Goal: Find specific page/section: Find specific page/section

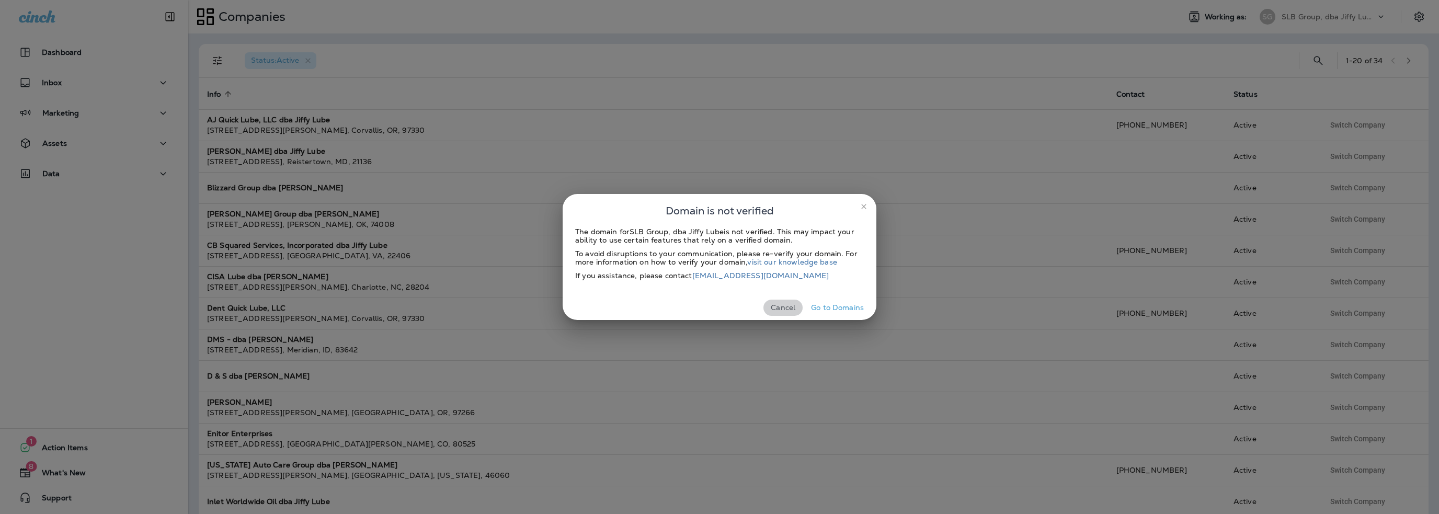
click at [782, 311] on button "Cancel" at bounding box center [783, 308] width 39 height 16
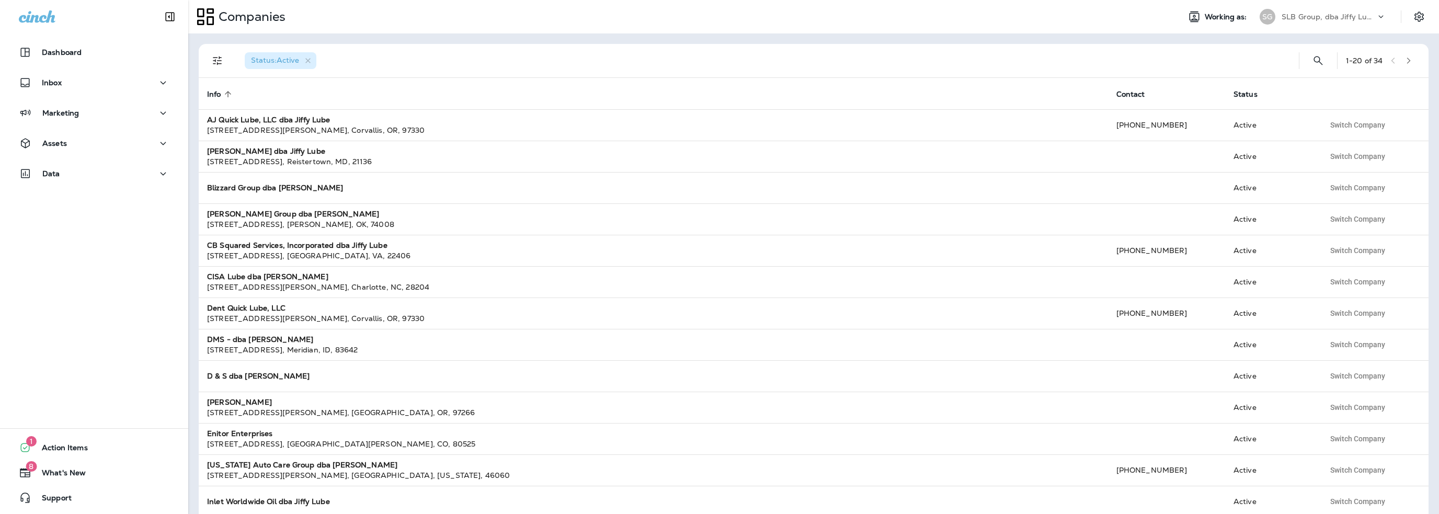
click at [1335, 14] on p "SLB Group, dba Jiffy Lube" at bounding box center [1329, 17] width 94 height 8
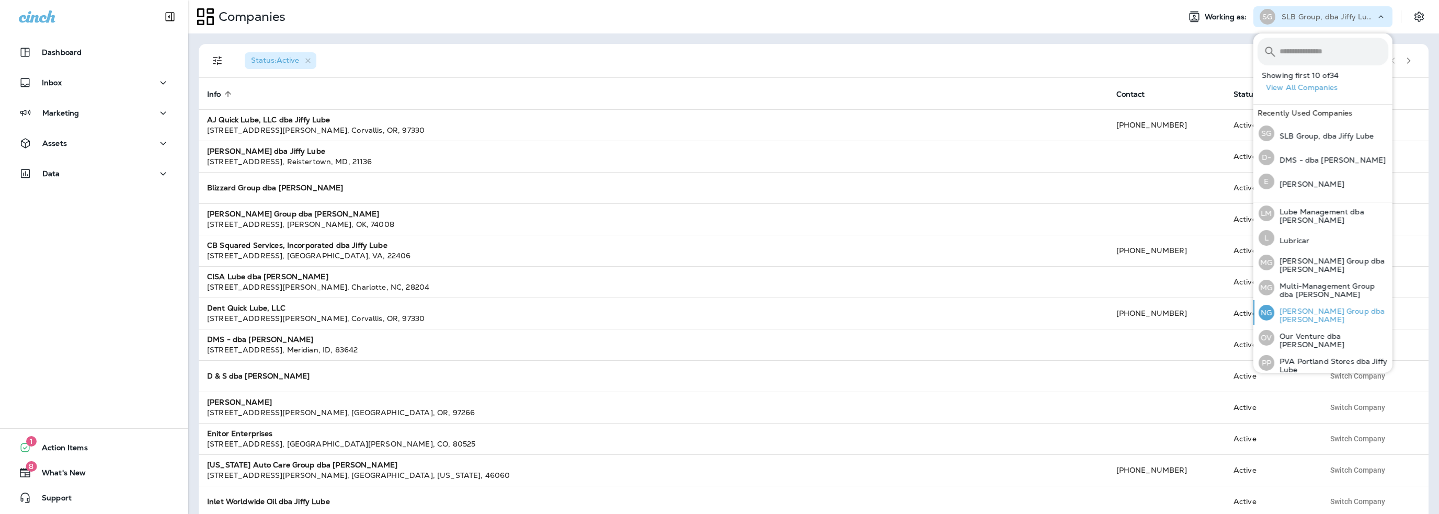
scroll to position [270, 0]
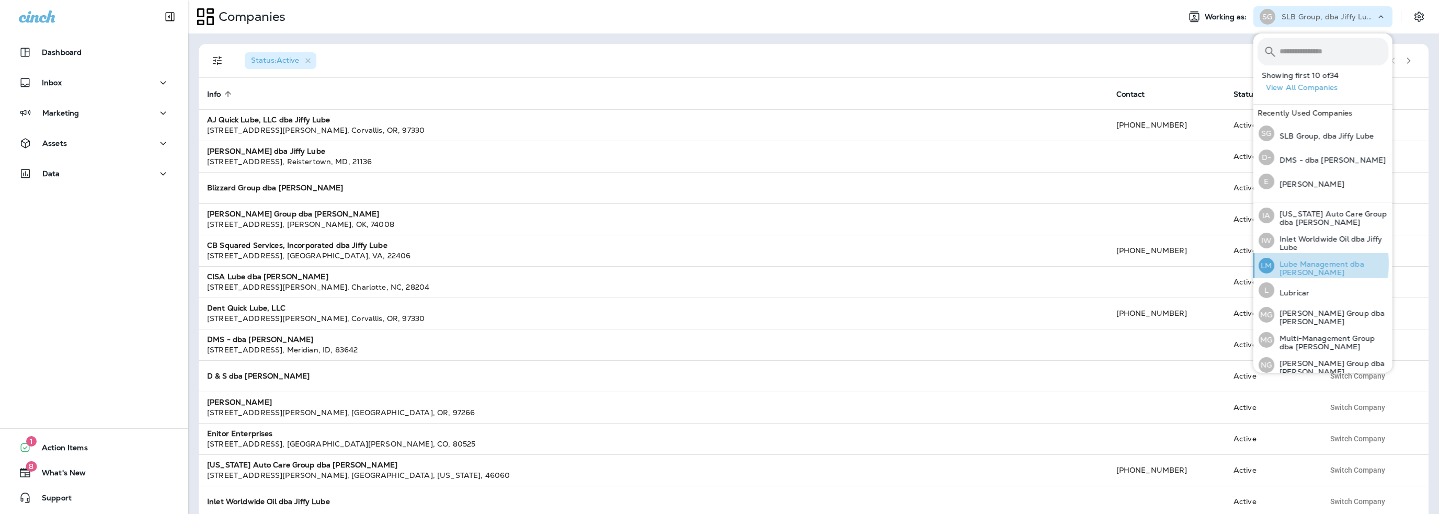
click at [1299, 260] on p "Lube Management dba [PERSON_NAME]" at bounding box center [1332, 268] width 114 height 17
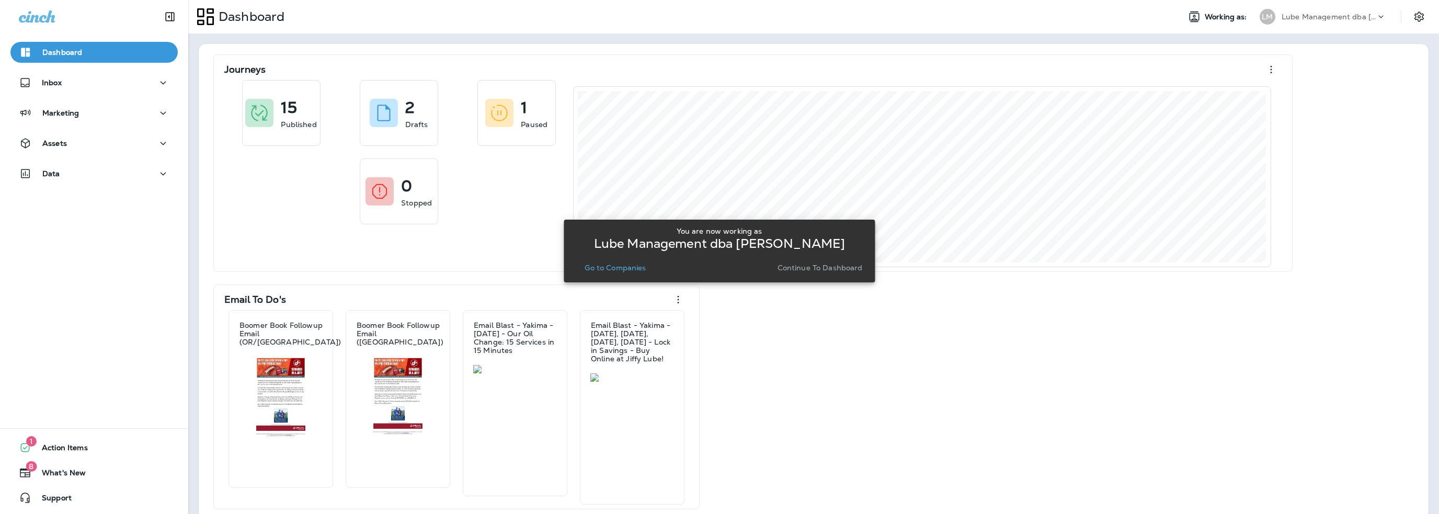
click at [639, 271] on p "Go to Companies" at bounding box center [615, 268] width 61 height 8
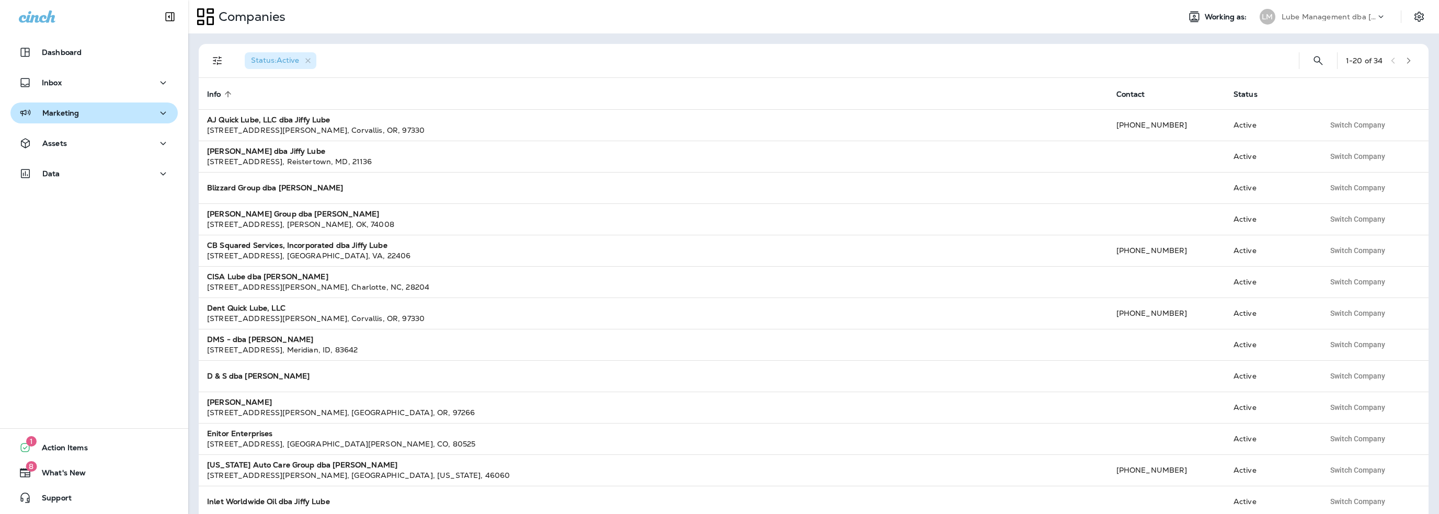
click at [75, 121] on button "Marketing" at bounding box center [93, 113] width 167 height 21
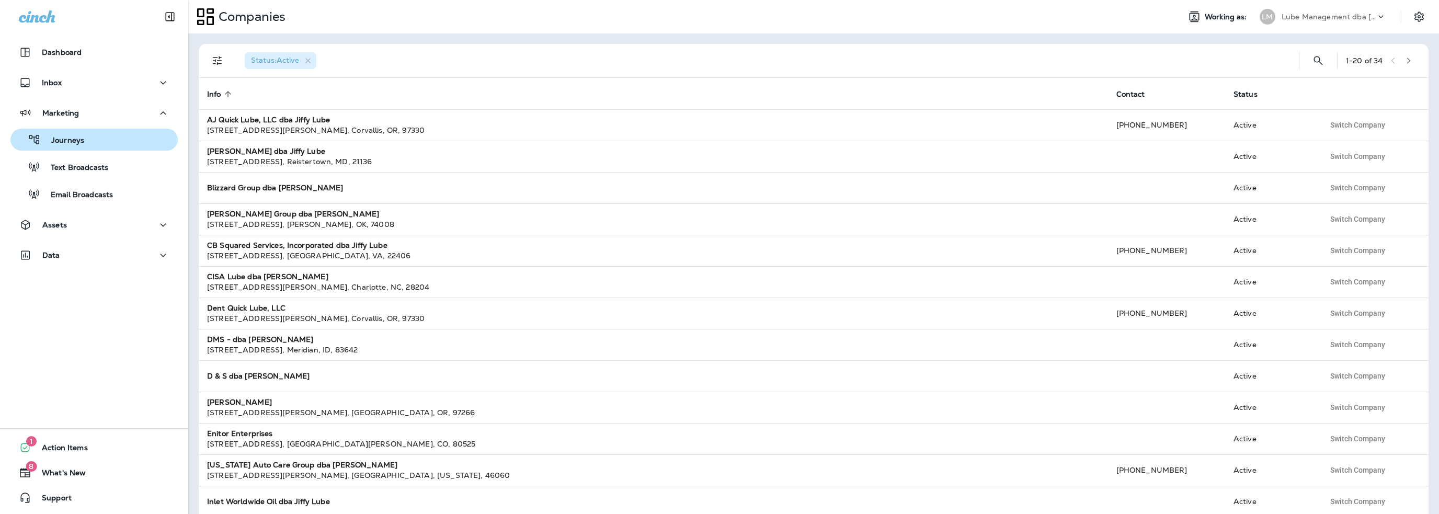
drag, startPoint x: 74, startPoint y: 141, endPoint x: 88, endPoint y: 142, distance: 14.2
click at [74, 140] on p "Journeys" at bounding box center [62, 141] width 43 height 10
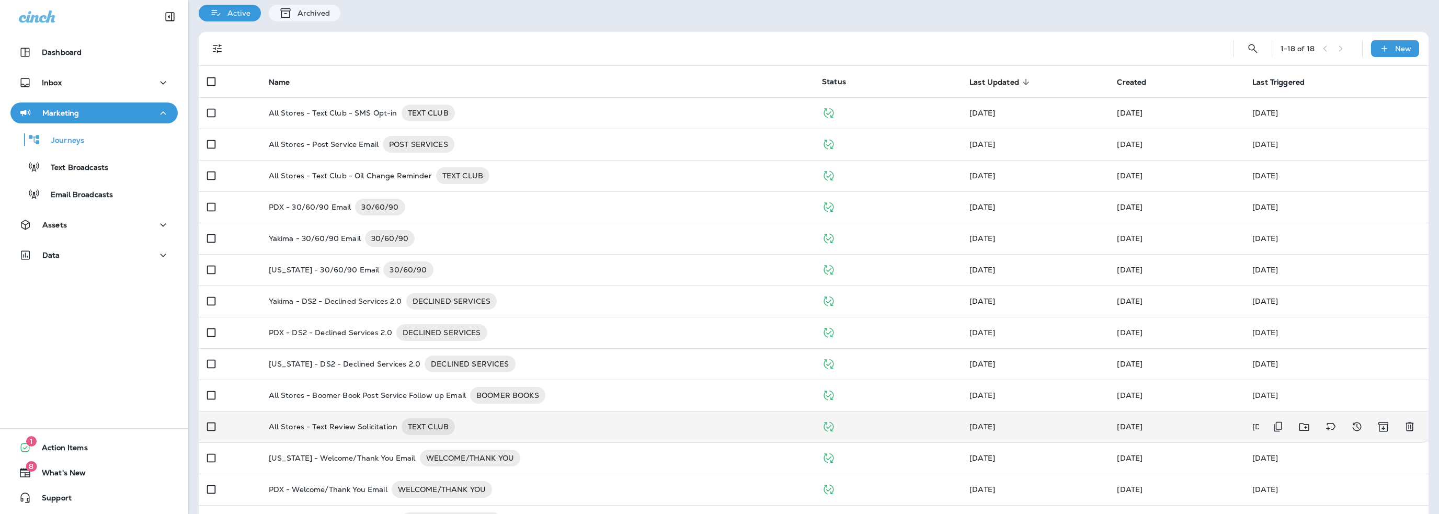
scroll to position [52, 0]
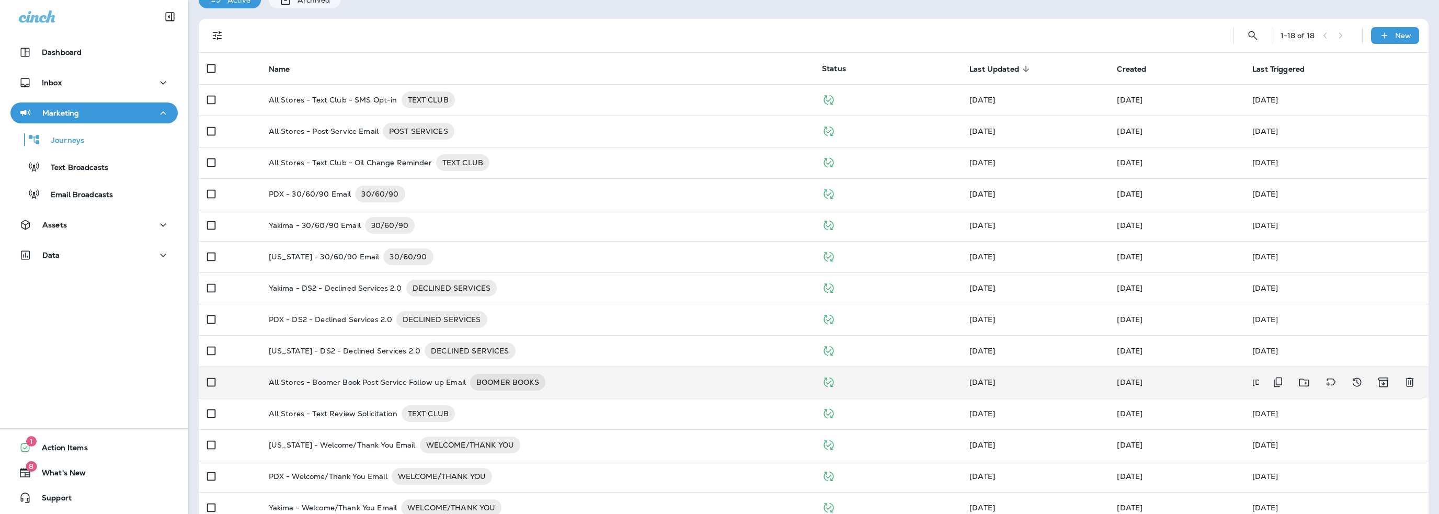
click at [427, 383] on p "All Stores - Boomer Book Post Service Follow up Email" at bounding box center [367, 382] width 197 height 17
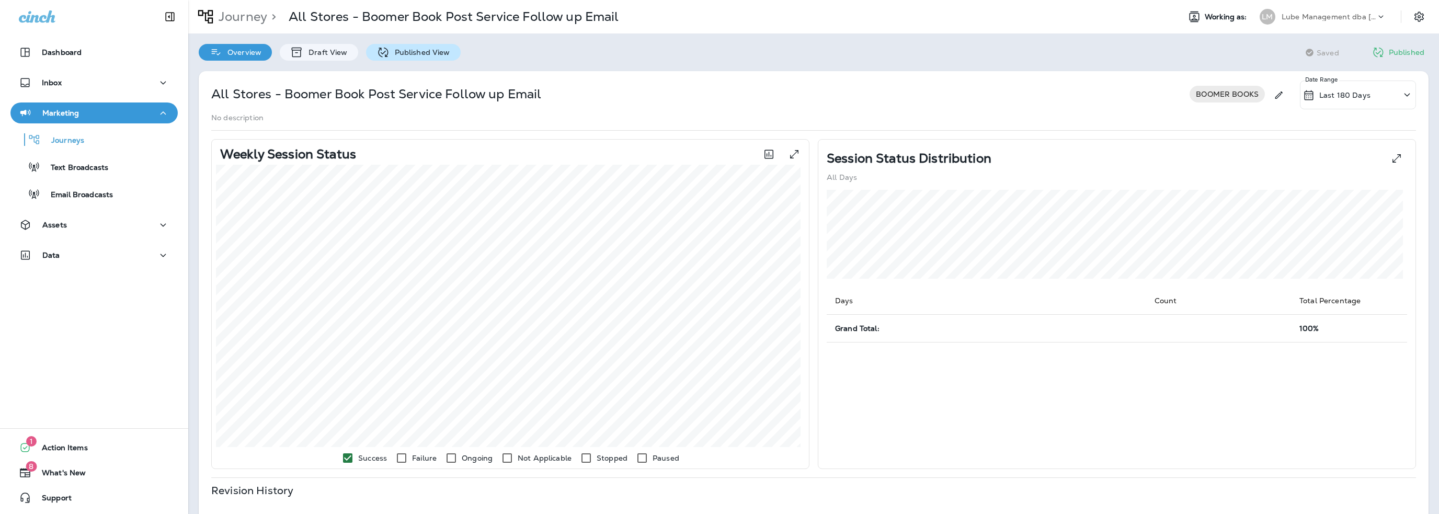
click at [396, 53] on p "Published View" at bounding box center [420, 52] width 61 height 8
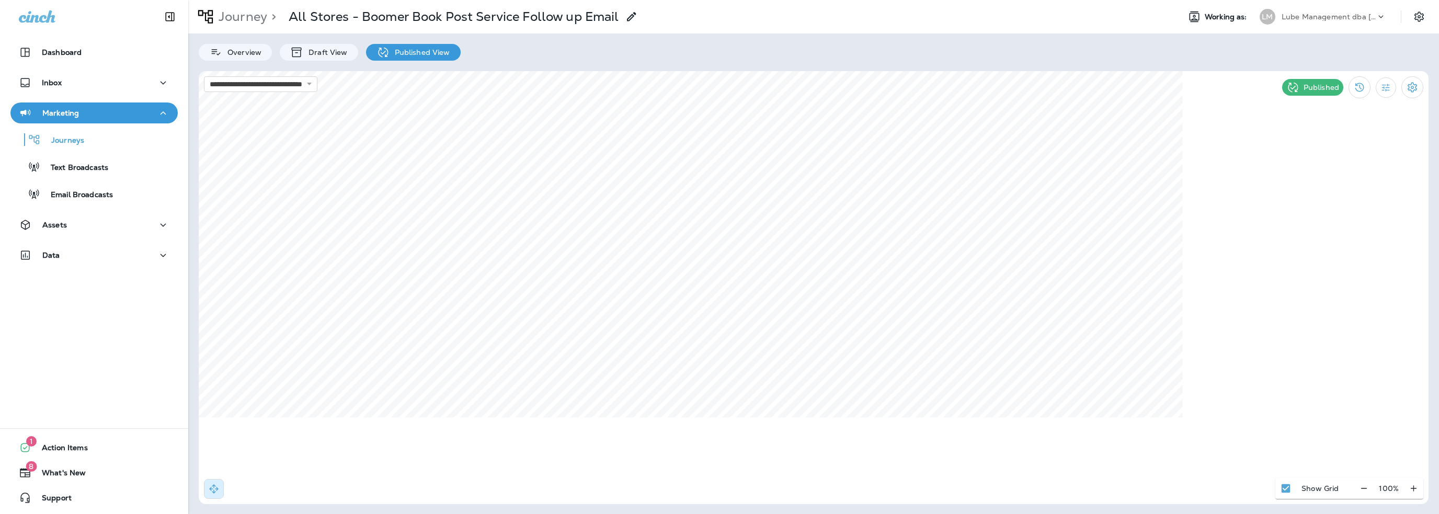
click at [1323, 19] on p "Lube Management dba [PERSON_NAME]" at bounding box center [1329, 17] width 94 height 8
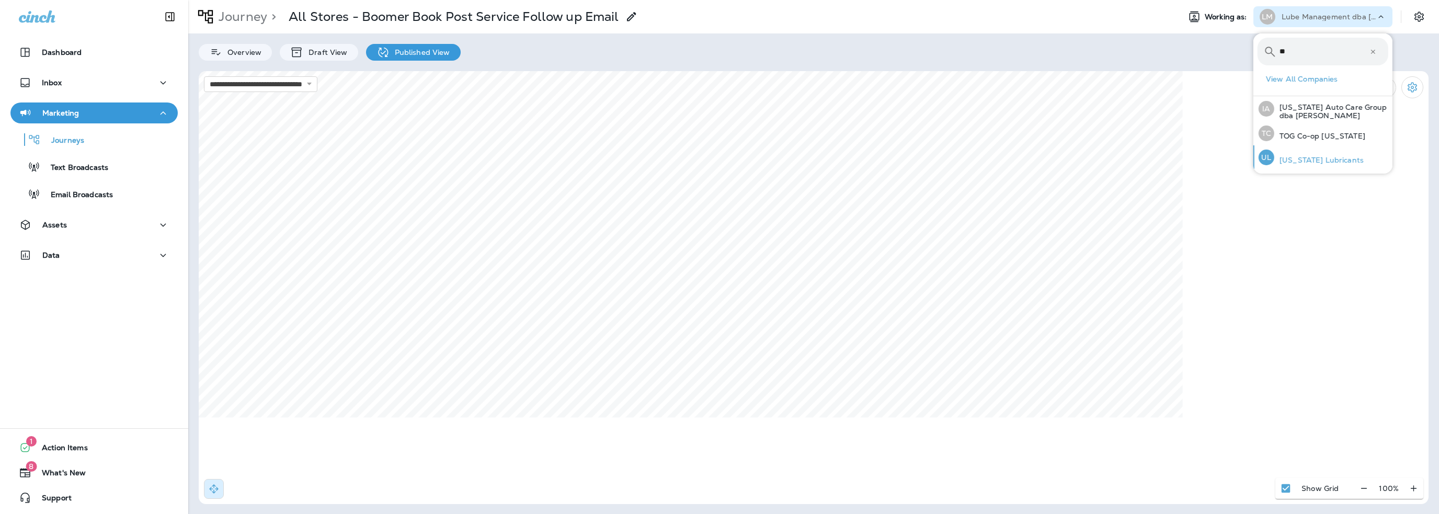
type input "**"
click at [1316, 163] on p "[US_STATE] Lubricants" at bounding box center [1319, 160] width 89 height 8
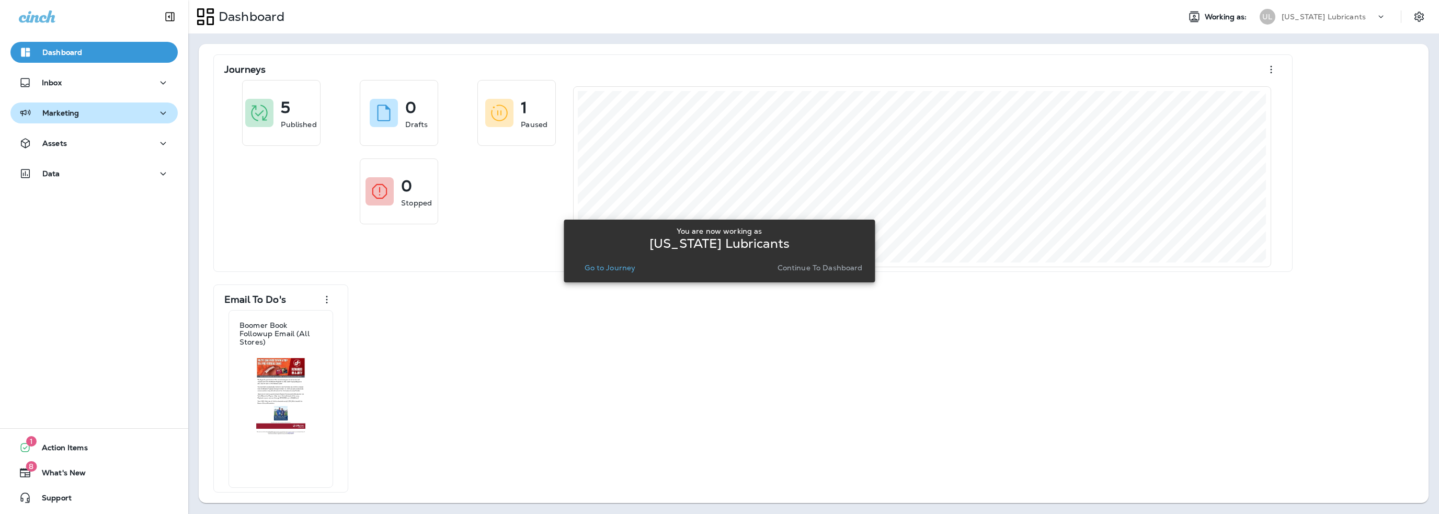
click at [63, 120] on button "Marketing" at bounding box center [93, 113] width 167 height 21
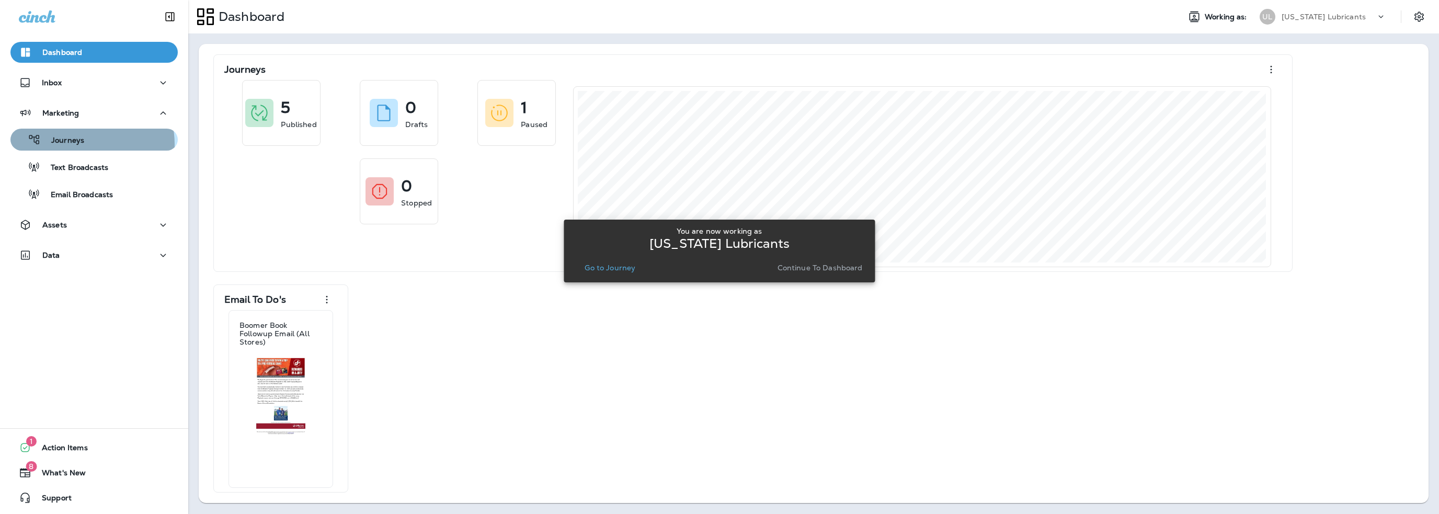
click at [74, 144] on p "Journeys" at bounding box center [62, 141] width 43 height 10
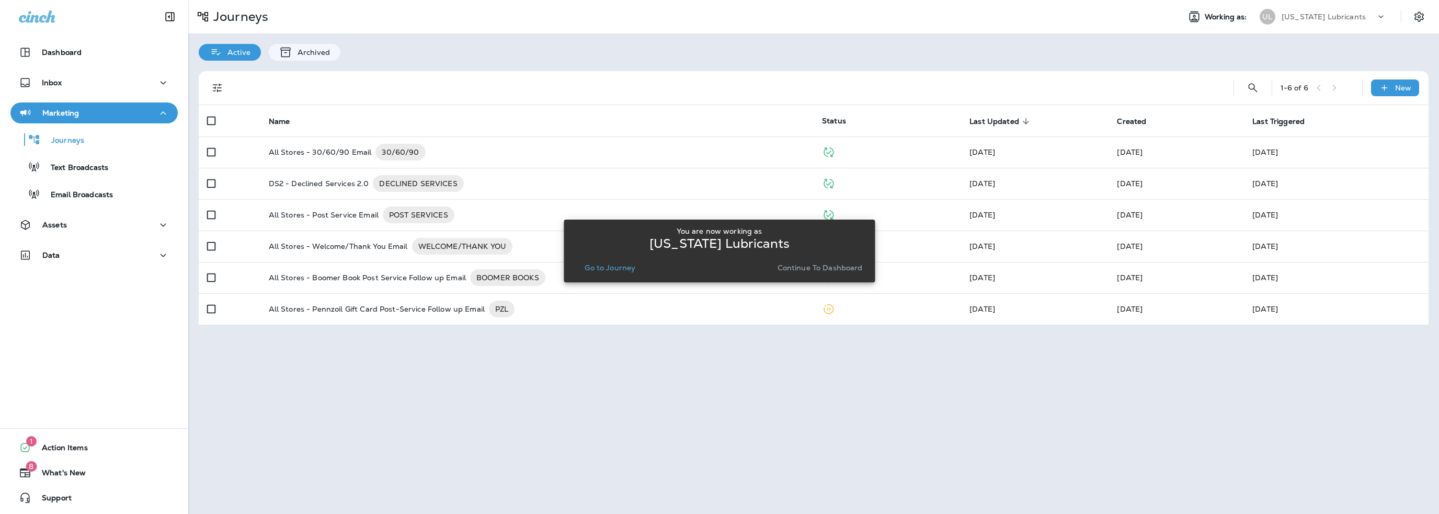
click at [628, 264] on p "Go to Journey" at bounding box center [610, 268] width 51 height 8
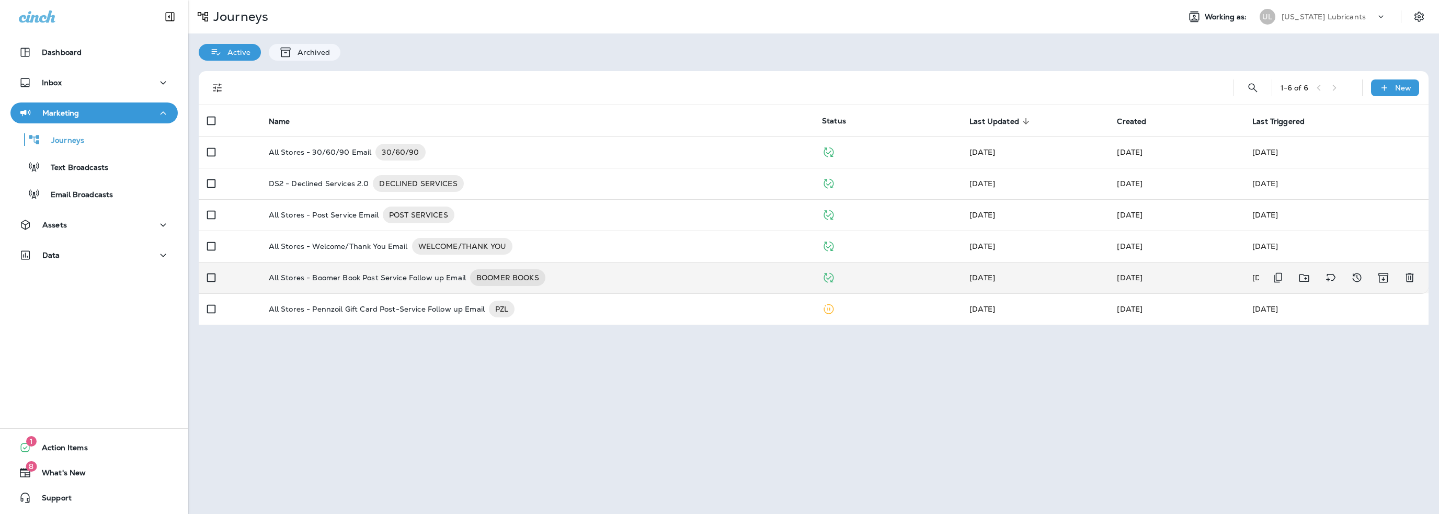
click at [438, 280] on p "All Stores - Boomer Book Post Service Follow up Email" at bounding box center [367, 277] width 197 height 17
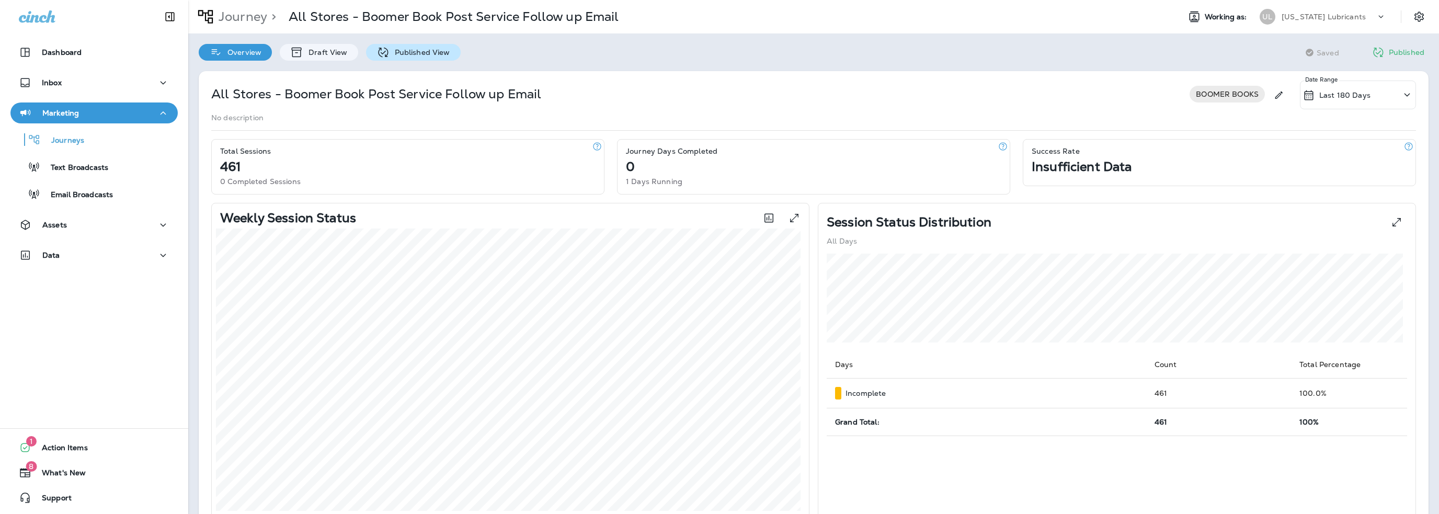
click at [394, 59] on div "Published View" at bounding box center [413, 52] width 95 height 17
